Goal: Information Seeking & Learning: Learn about a topic

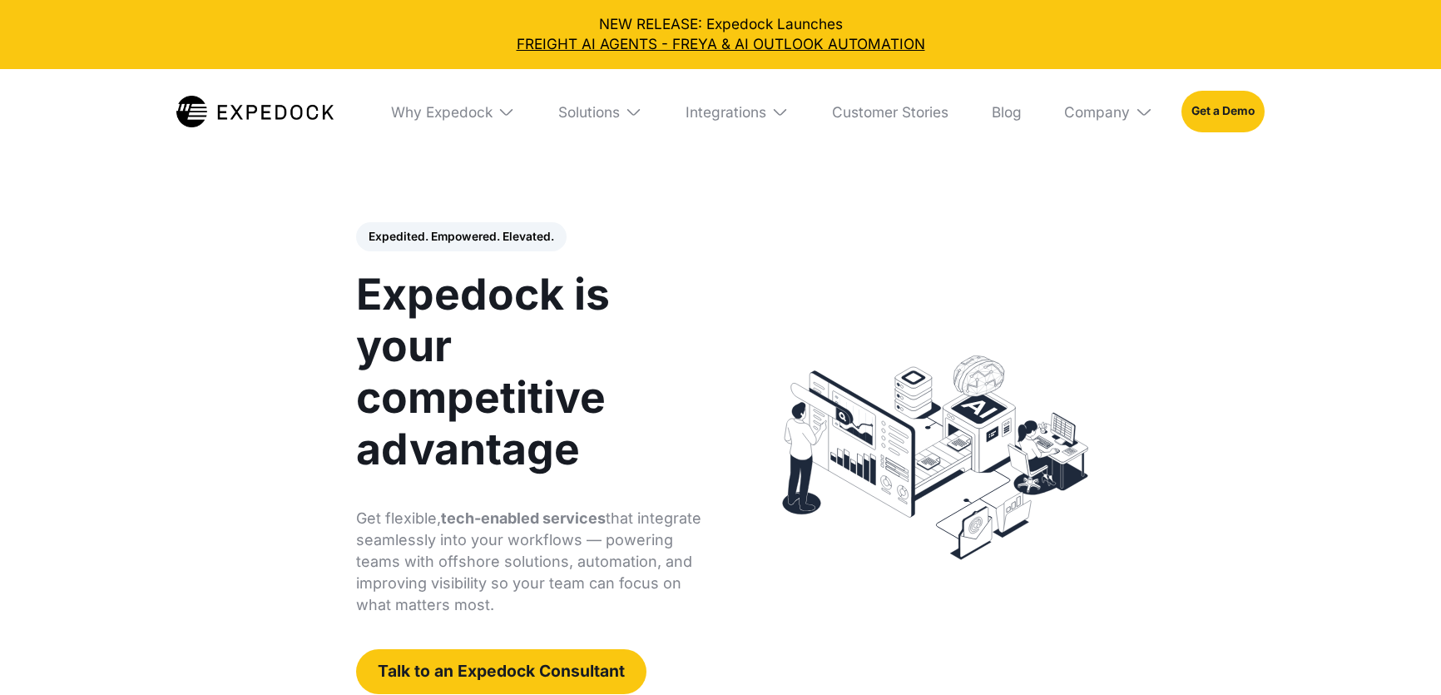
select select
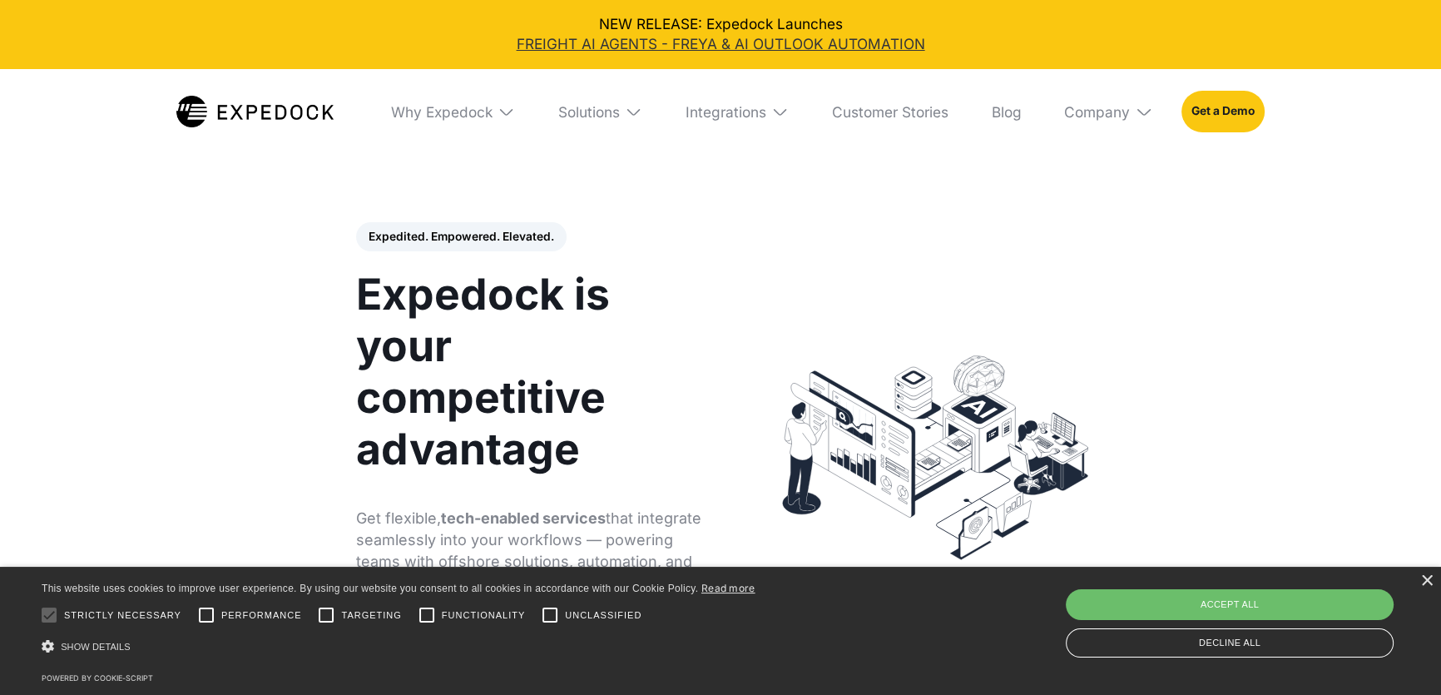
click at [700, 45] on link "FREIGHT AI AGENTS - FREYA & AI OUTLOOK AUTOMATION" at bounding box center [720, 44] width 1413 height 20
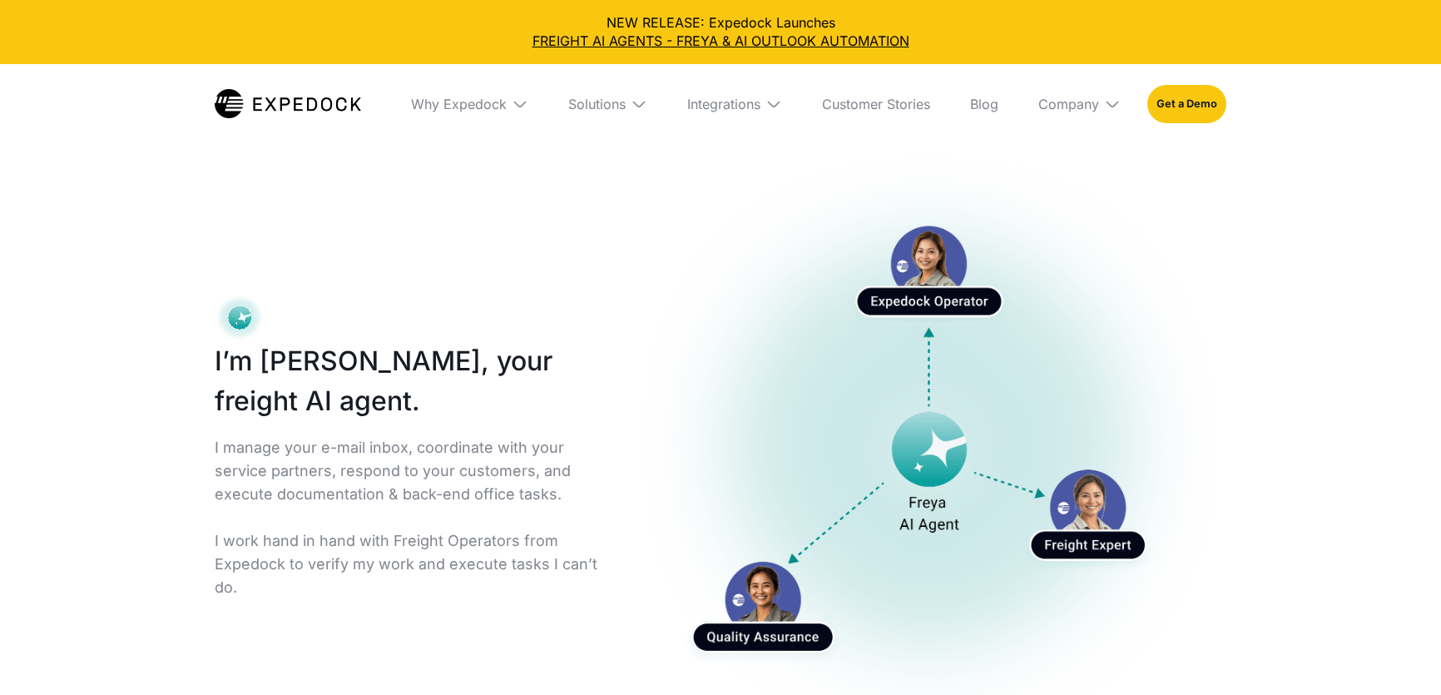
select select
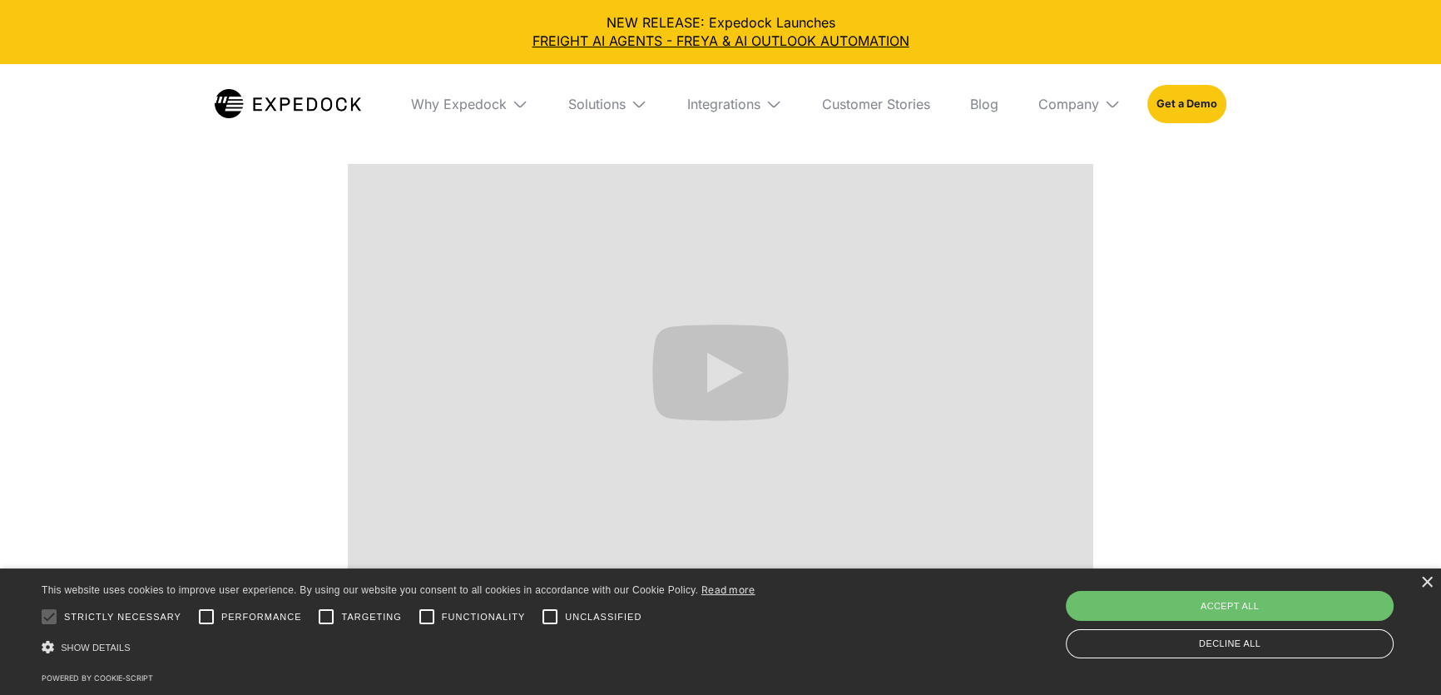
scroll to position [983, 0]
